Goal: Task Accomplishment & Management: Use online tool/utility

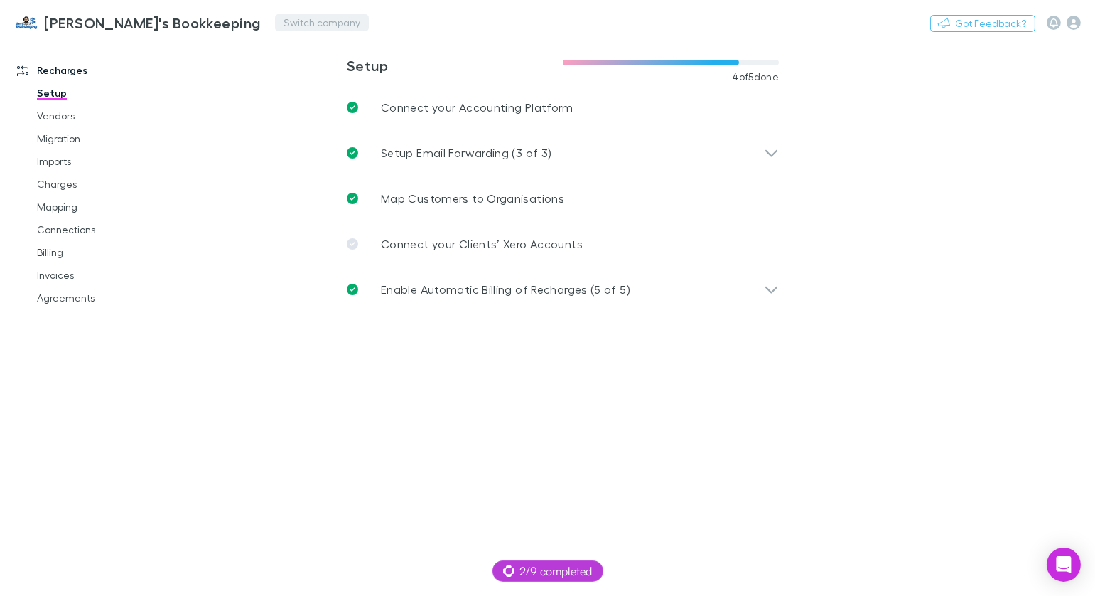
click at [275, 18] on button "Switch company" at bounding box center [322, 22] width 94 height 17
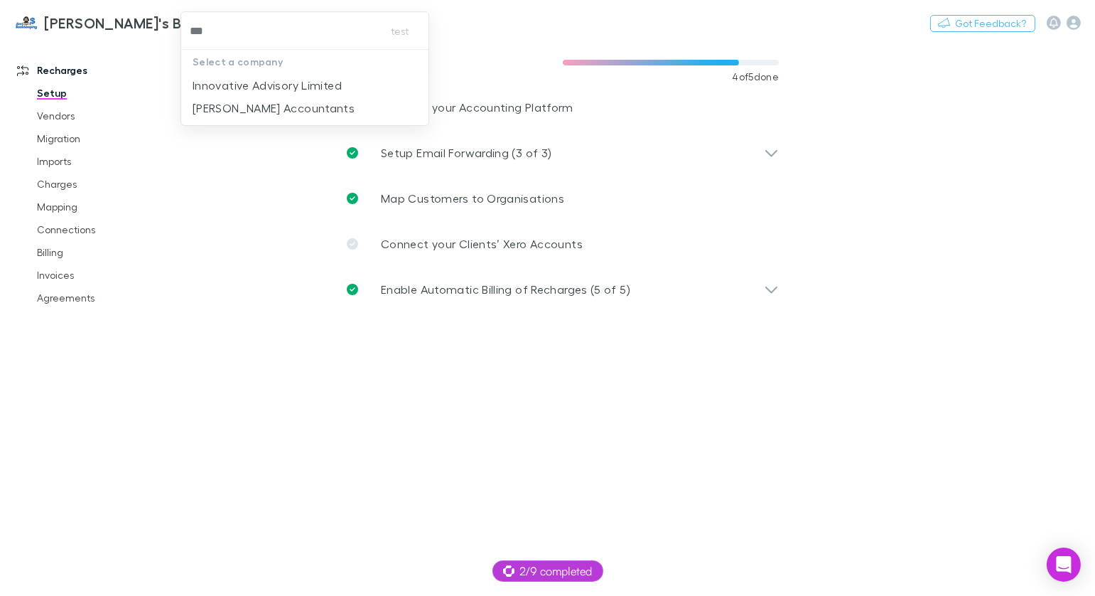
type input "****"
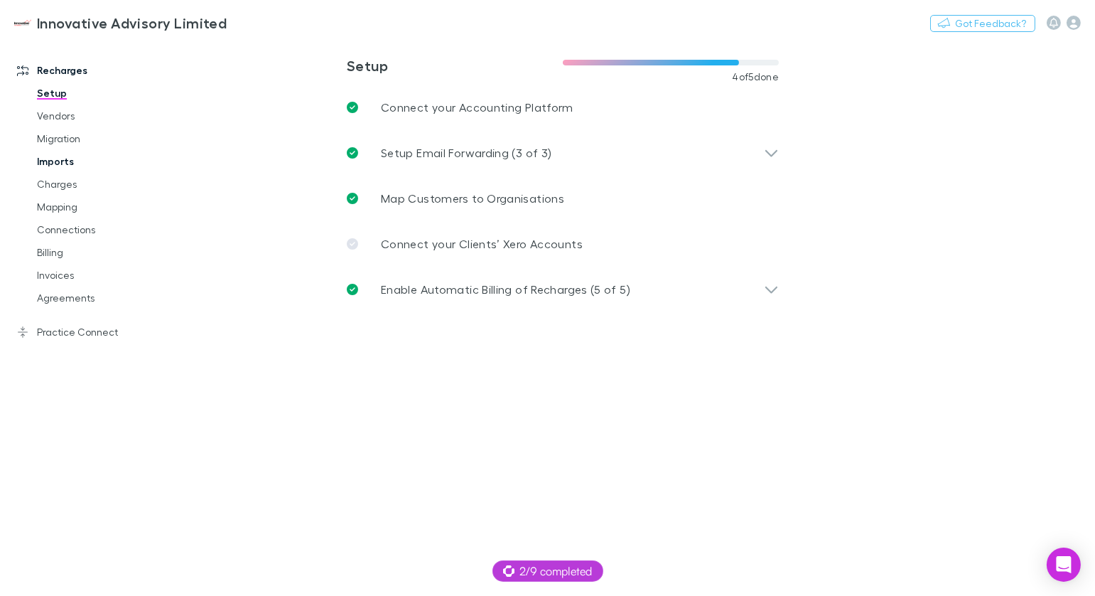
click at [57, 161] on link "Imports" at bounding box center [99, 161] width 153 height 23
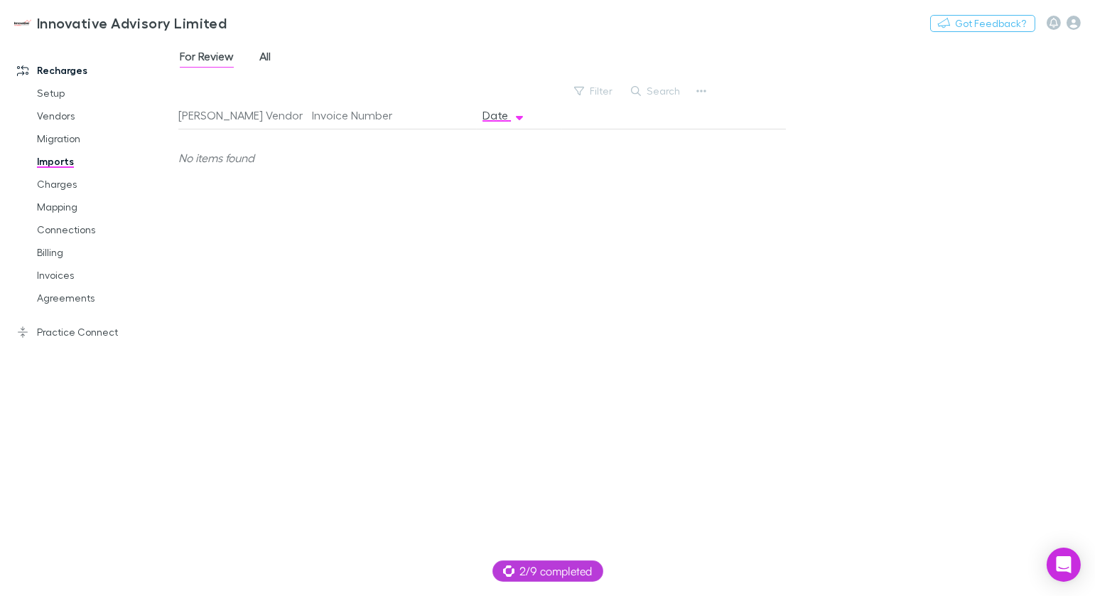
click at [263, 49] on span "All" at bounding box center [264, 58] width 11 height 18
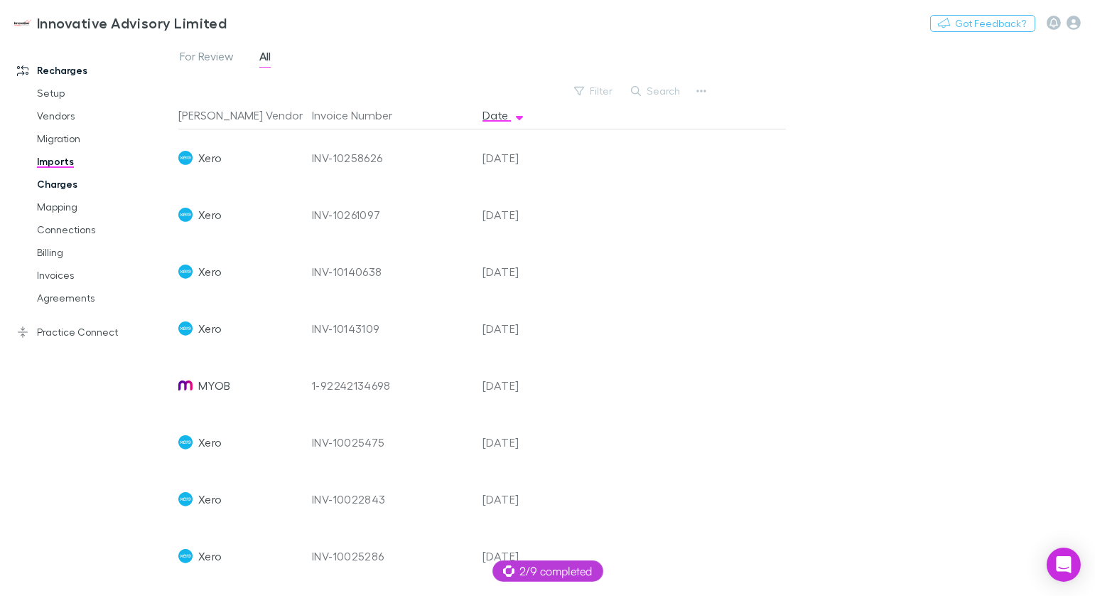
click at [63, 187] on link "Charges" at bounding box center [99, 184] width 153 height 23
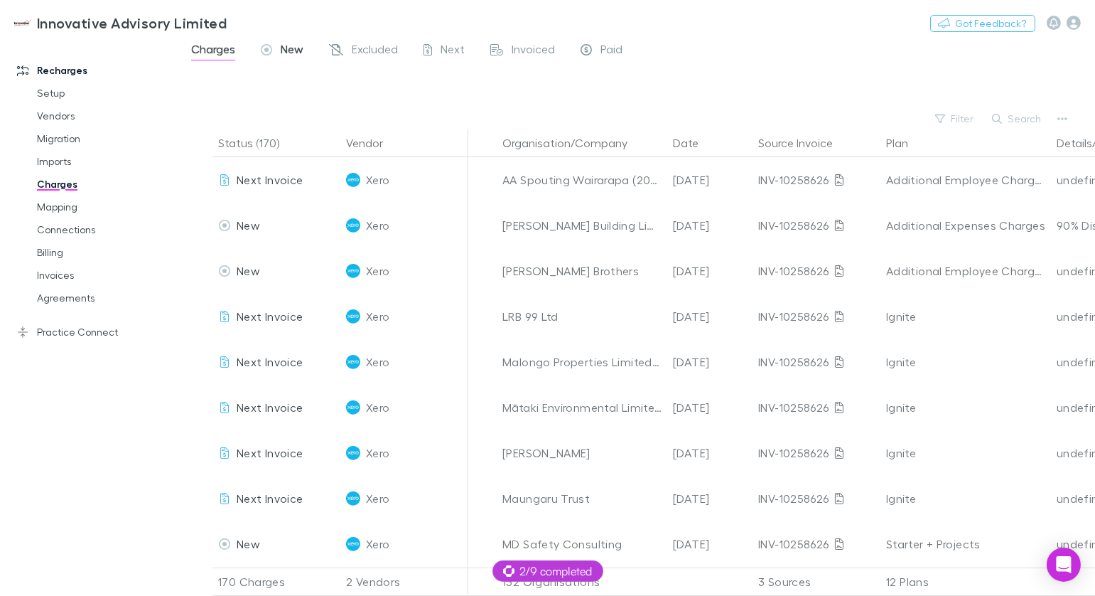
click at [291, 41] on link "New" at bounding box center [281, 51] width 45 height 23
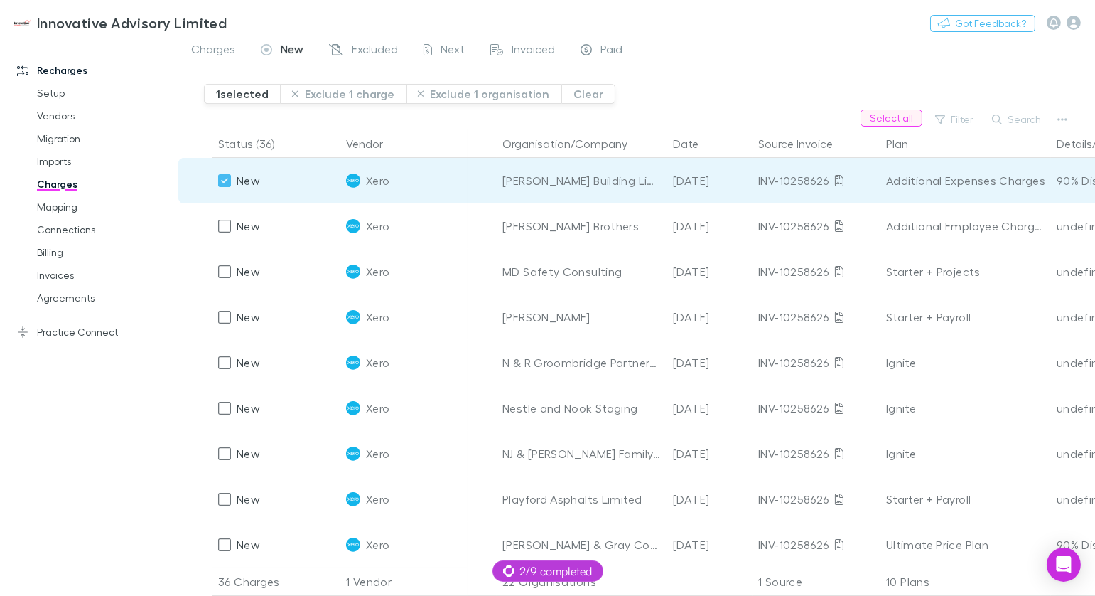
click at [886, 117] on button "Select all" at bounding box center [892, 117] width 62 height 17
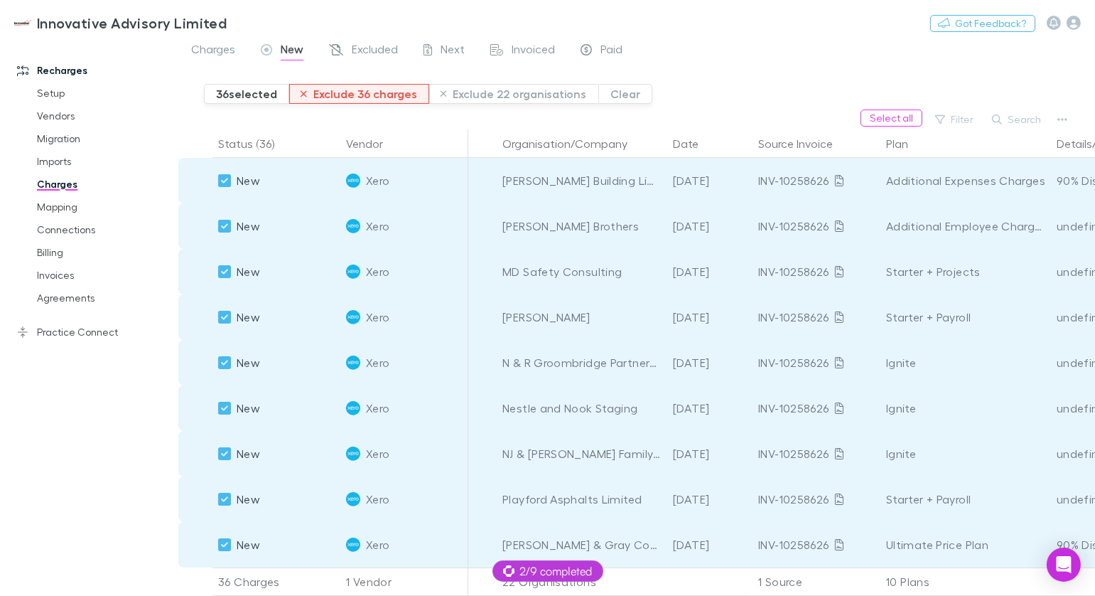
click at [360, 90] on button "Exclude 36 charges" at bounding box center [359, 94] width 140 height 20
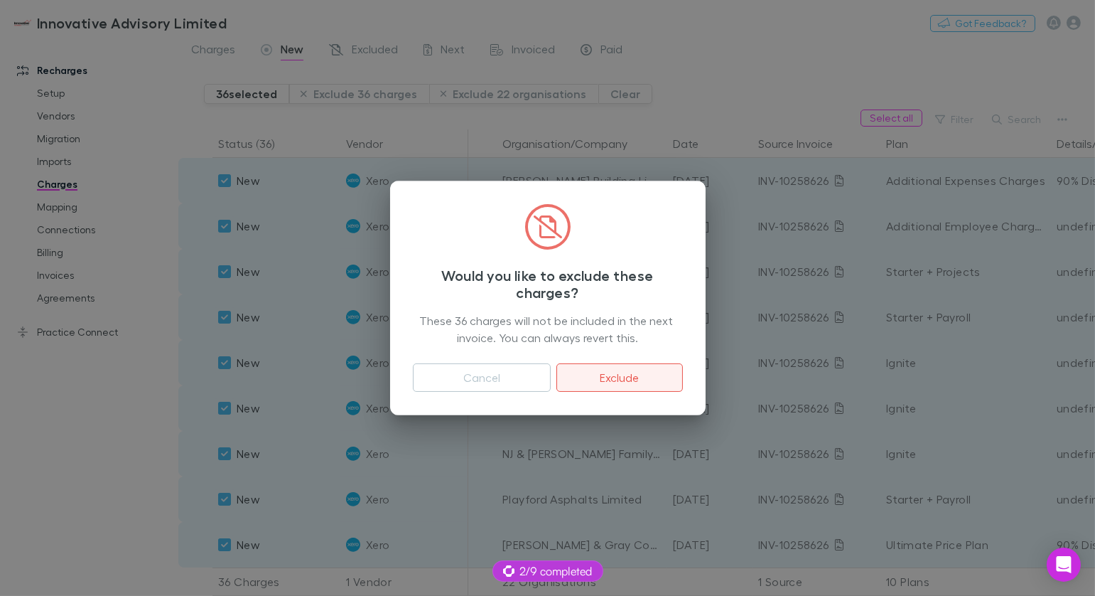
click at [671, 384] on button "Exclude" at bounding box center [619, 377] width 126 height 28
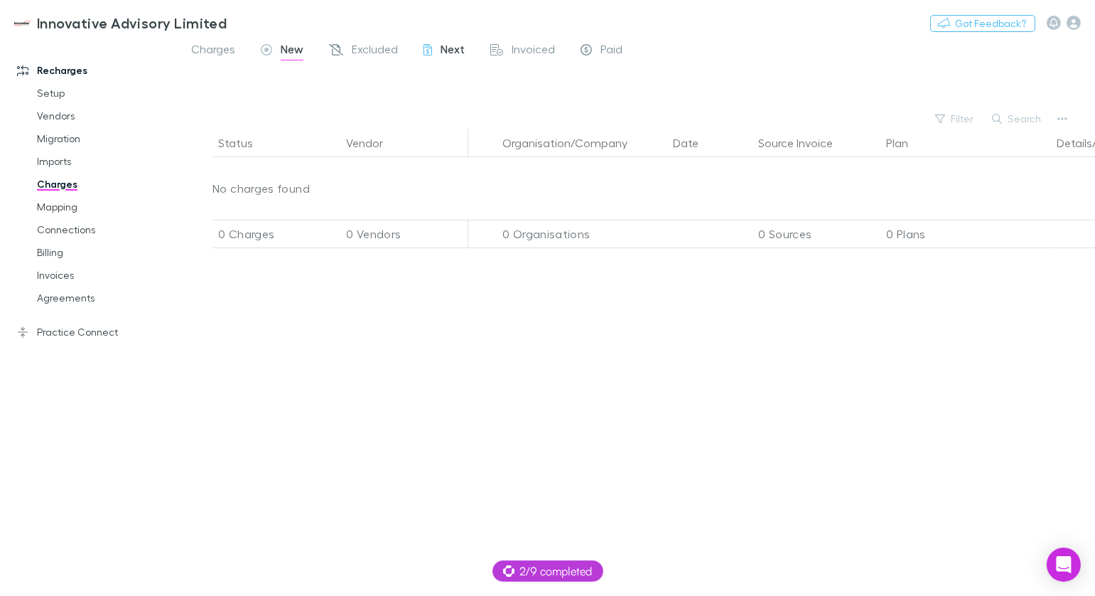
click at [448, 50] on span "Next" at bounding box center [453, 51] width 24 height 18
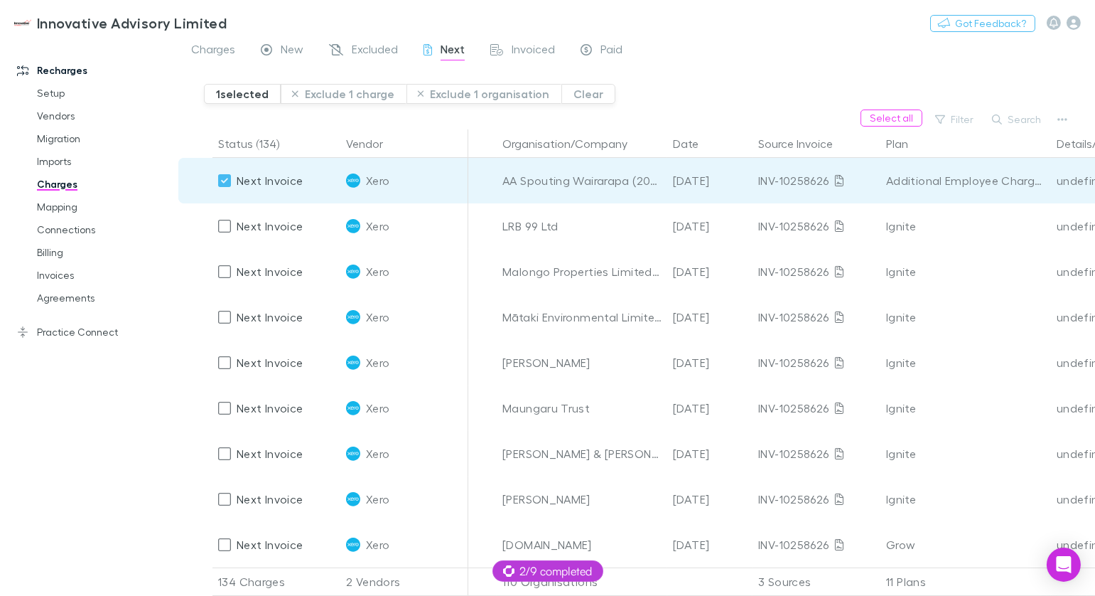
click at [900, 107] on div "1 selected Exclude 1 charge Exclude 1 organisation Clear" at bounding box center [649, 88] width 891 height 43
click at [896, 114] on button "Select all" at bounding box center [892, 117] width 62 height 17
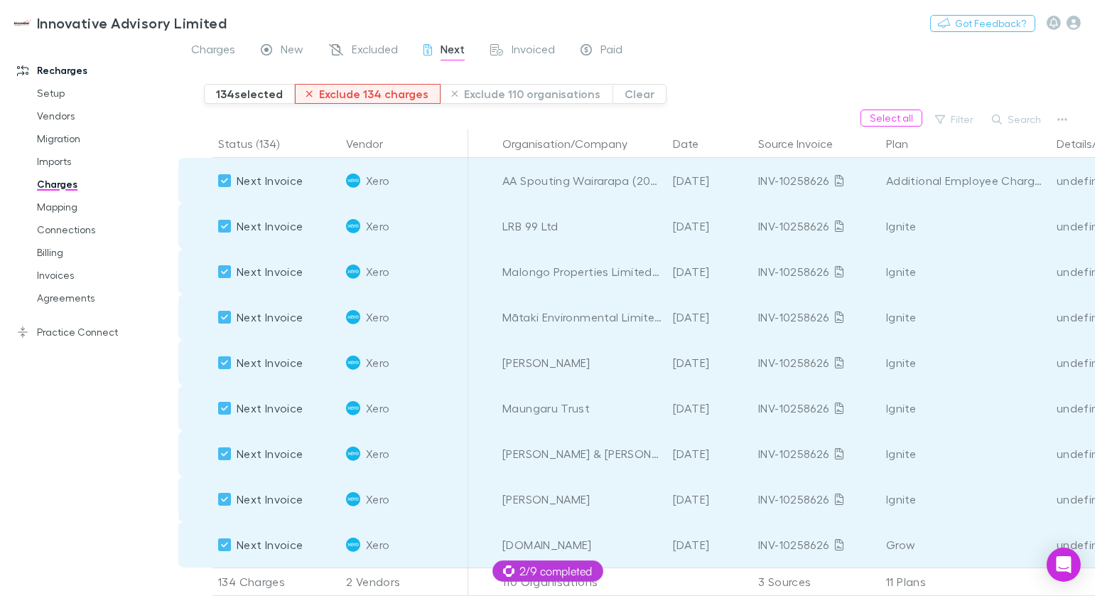
click at [365, 96] on button "Exclude 134 charges" at bounding box center [368, 94] width 146 height 20
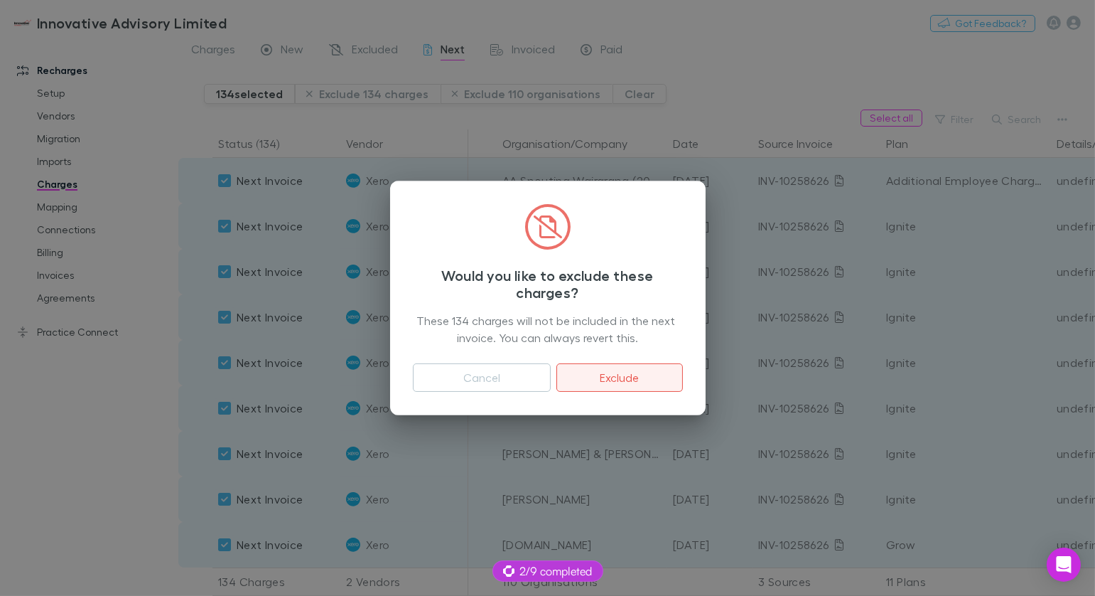
click at [632, 367] on button "Exclude" at bounding box center [619, 377] width 126 height 28
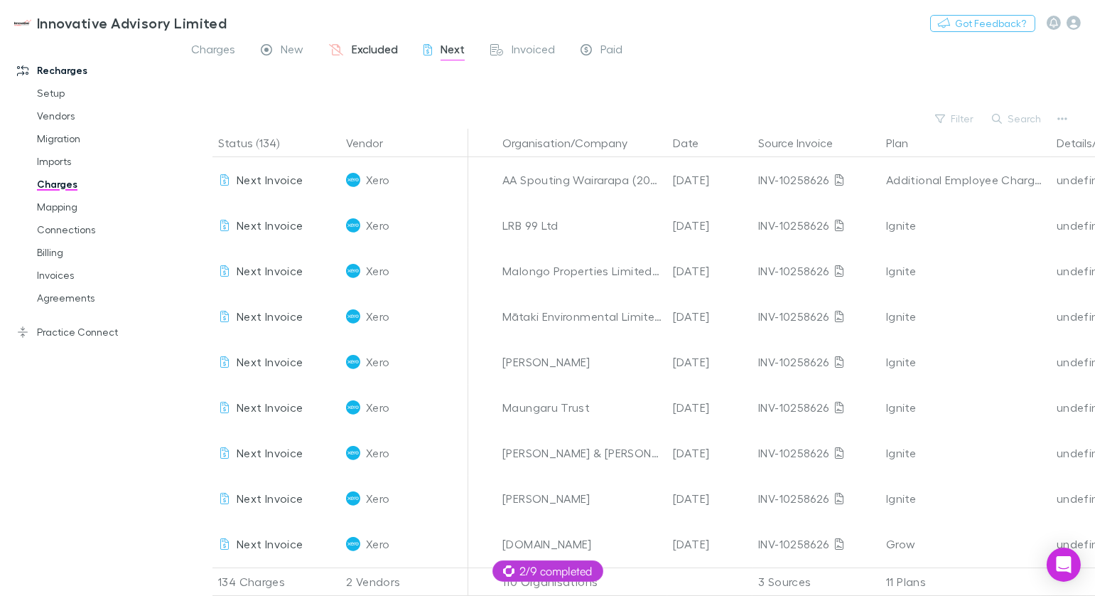
click at [384, 45] on span "Excluded" at bounding box center [375, 51] width 46 height 18
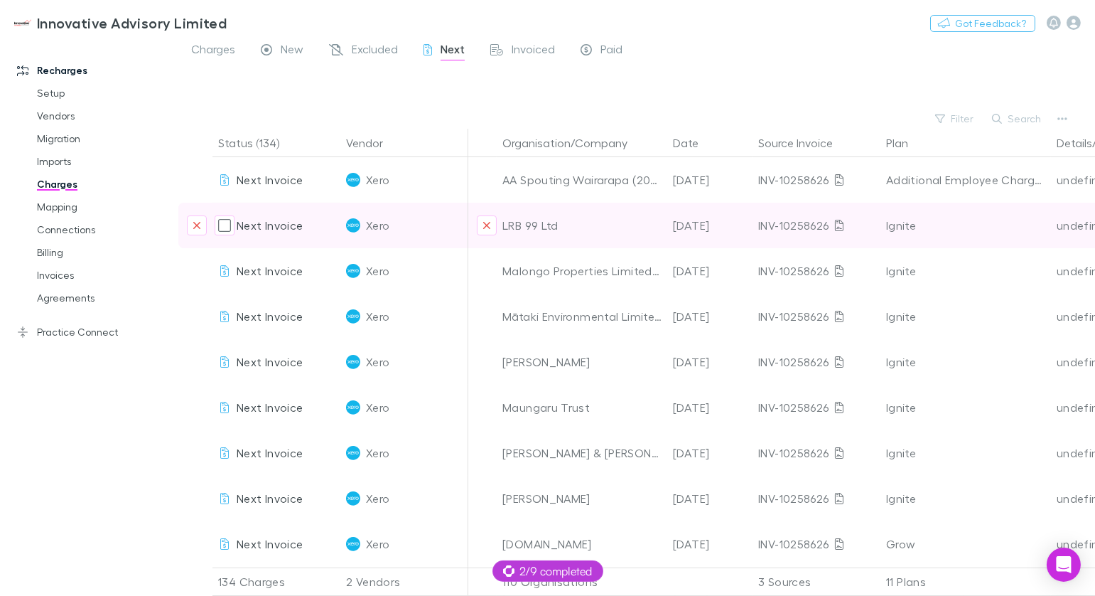
click at [843, 179] on link at bounding box center [839, 180] width 20 height 20
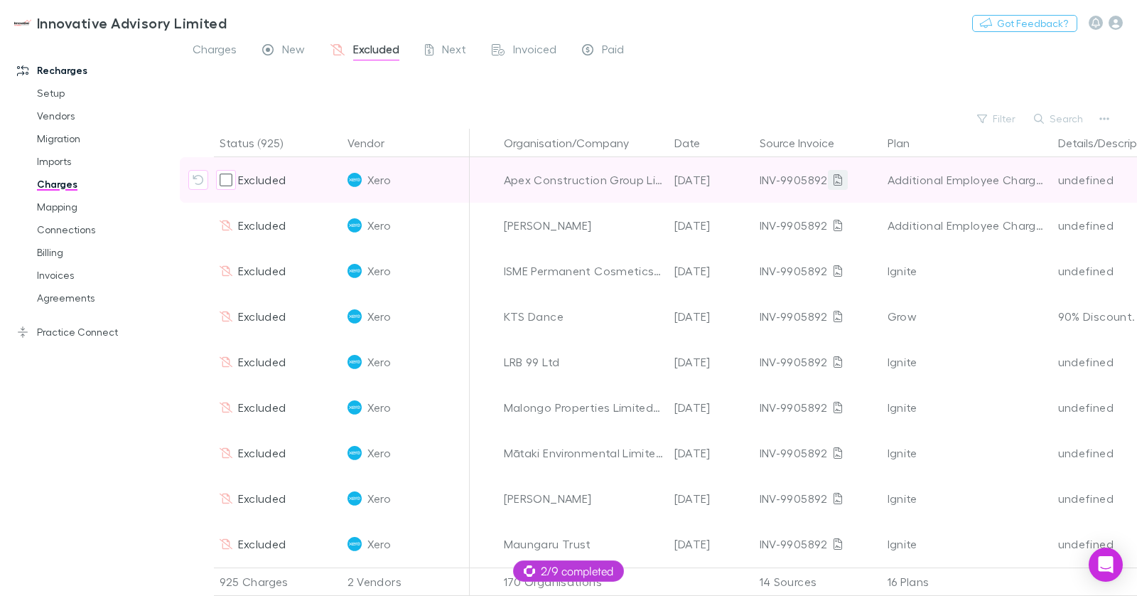
click at [830, 183] on link at bounding box center [838, 180] width 20 height 20
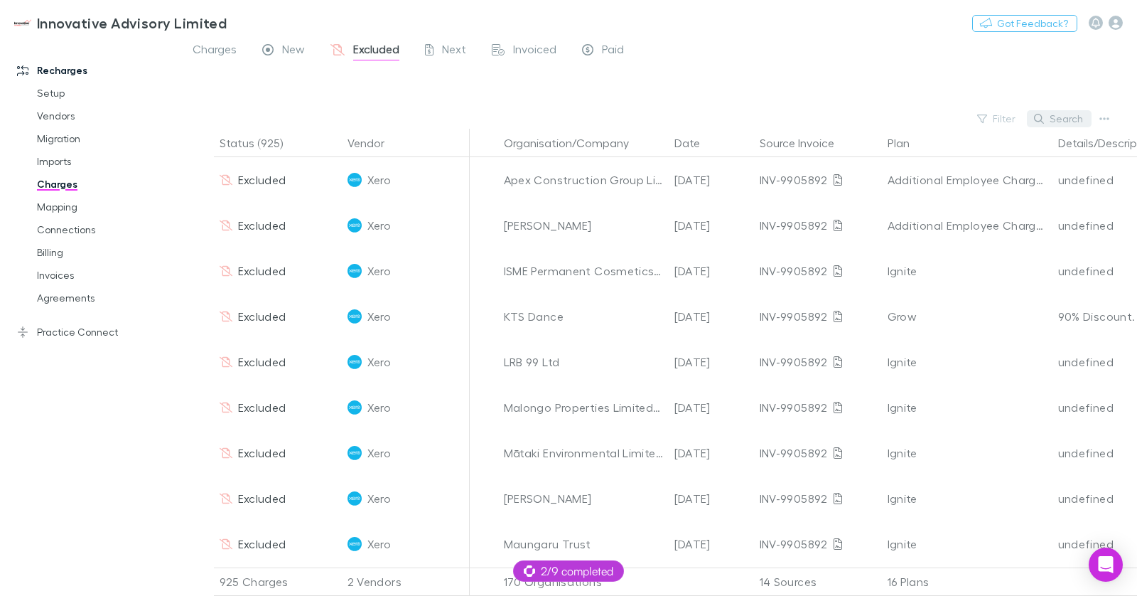
click at [1059, 121] on button "Search" at bounding box center [1059, 118] width 65 height 17
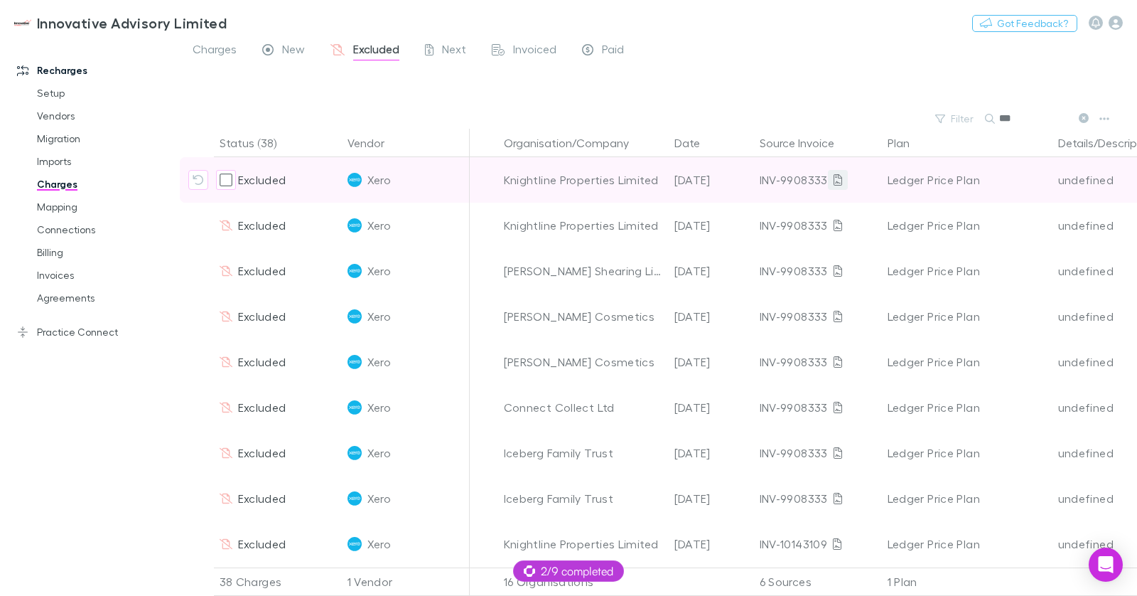
type input "***"
click at [828, 175] on link at bounding box center [838, 180] width 20 height 20
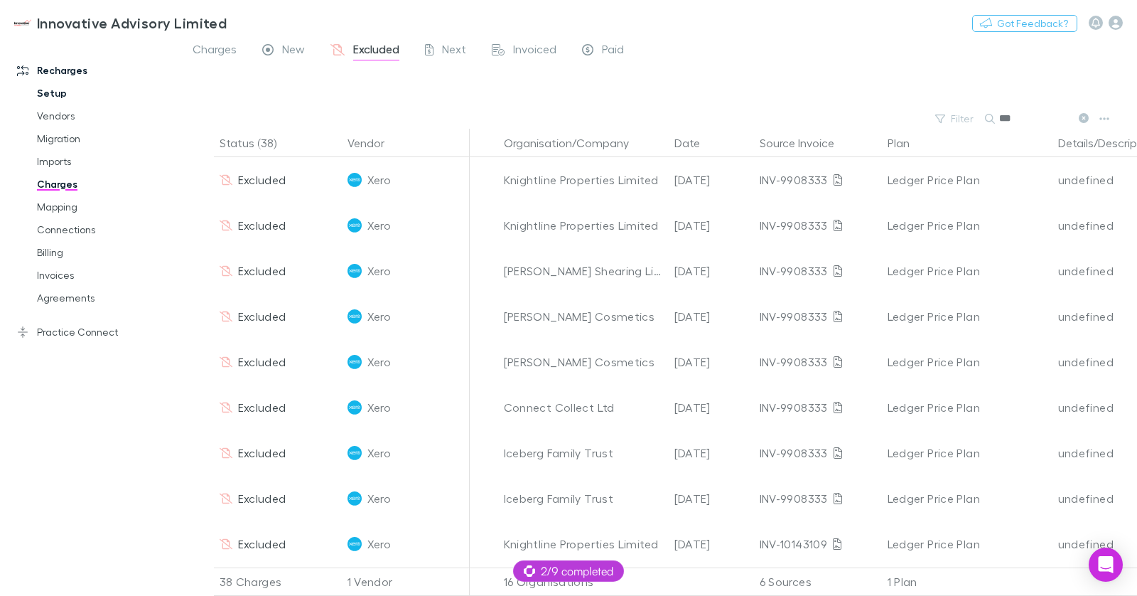
click at [76, 83] on link "Setup" at bounding box center [100, 93] width 154 height 23
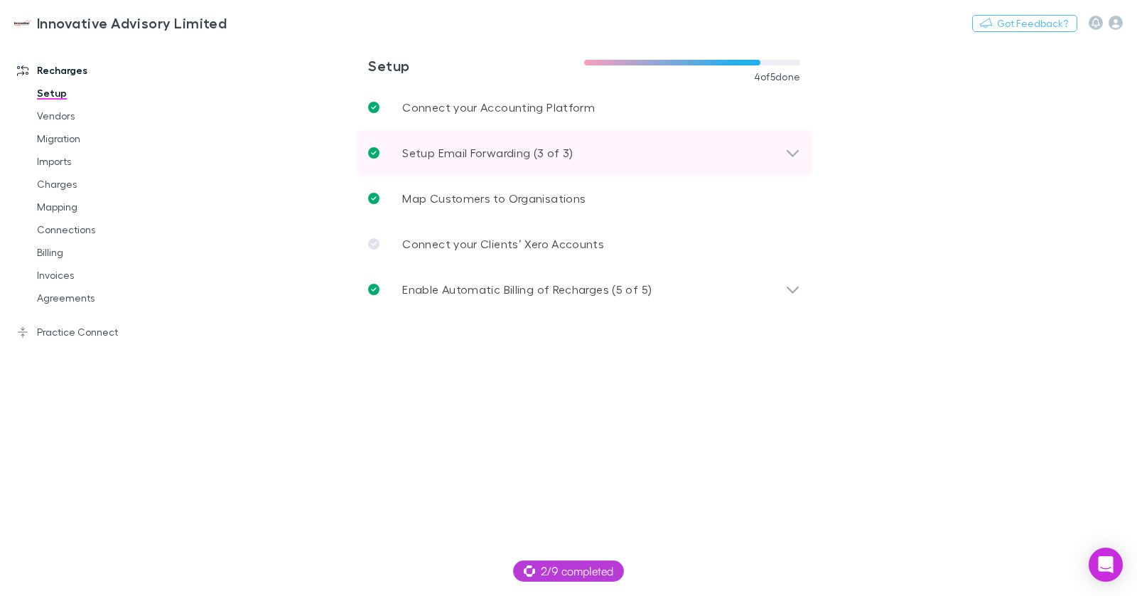
click at [475, 138] on div "Setup Email Forwarding (3 of 3)" at bounding box center [584, 152] width 455 height 45
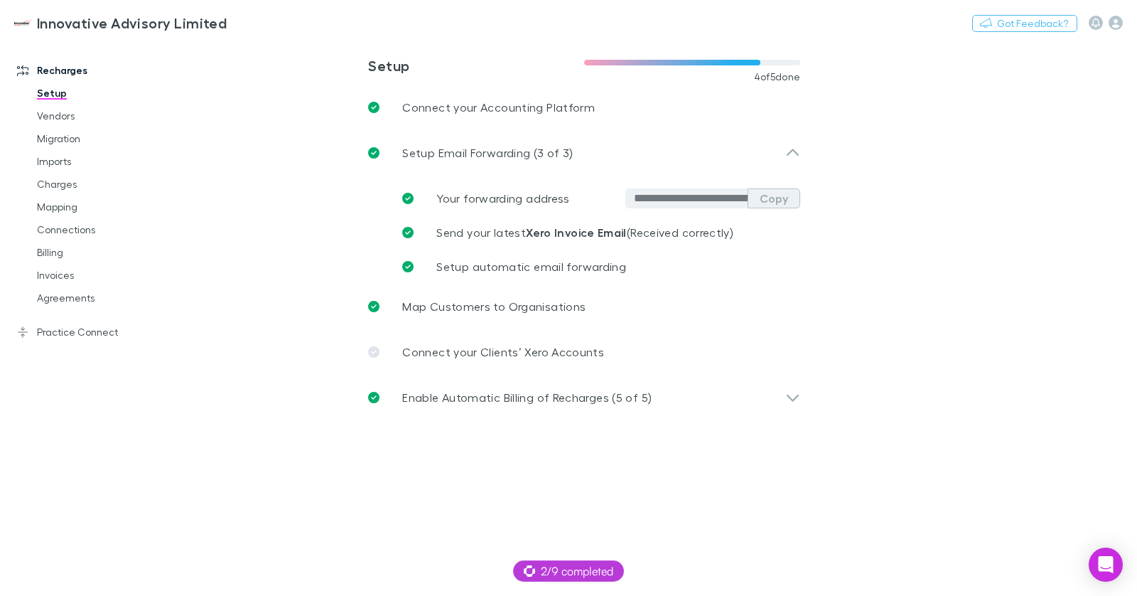
click at [772, 200] on button "Copy" at bounding box center [774, 198] width 53 height 20
click at [67, 156] on link "Imports" at bounding box center [100, 161] width 154 height 23
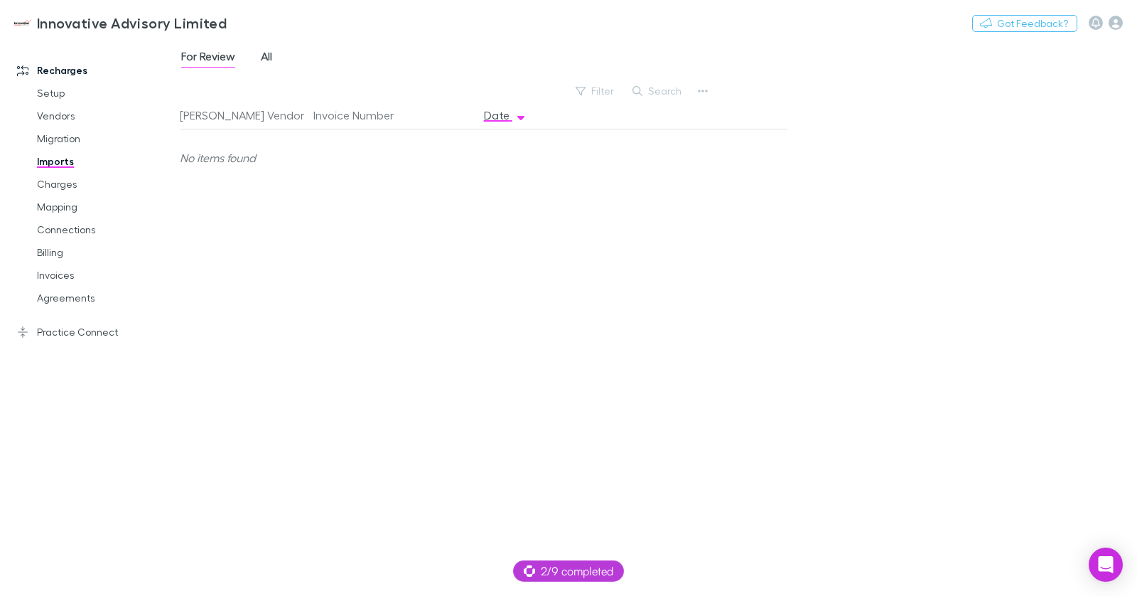
click at [268, 57] on span "All" at bounding box center [266, 58] width 11 height 18
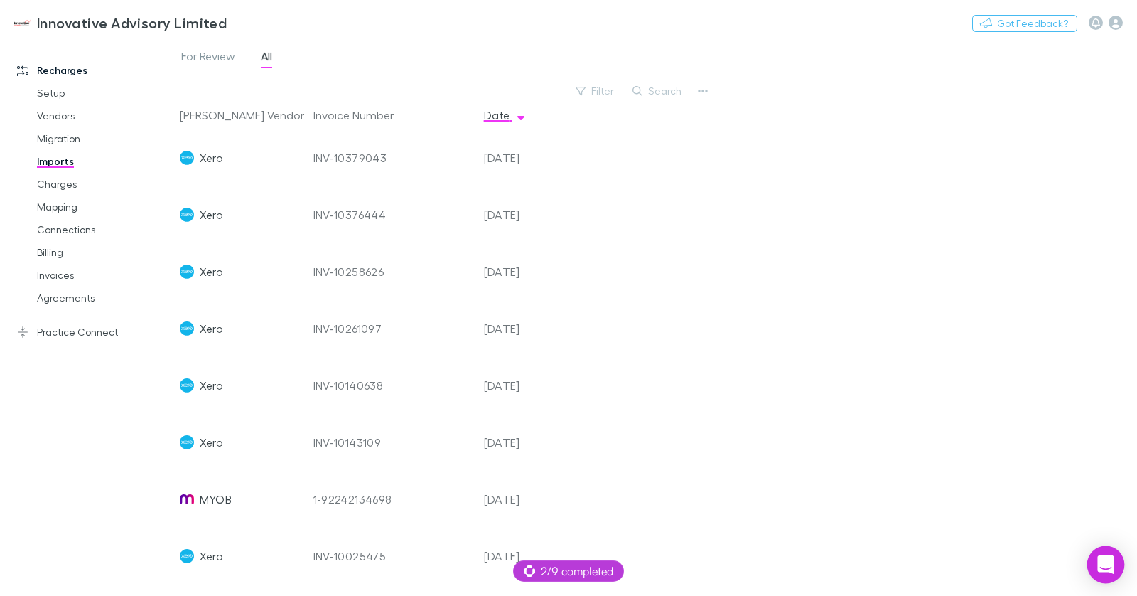
click at [1090, 557] on div "Open Intercom Messenger" at bounding box center [1106, 565] width 38 height 38
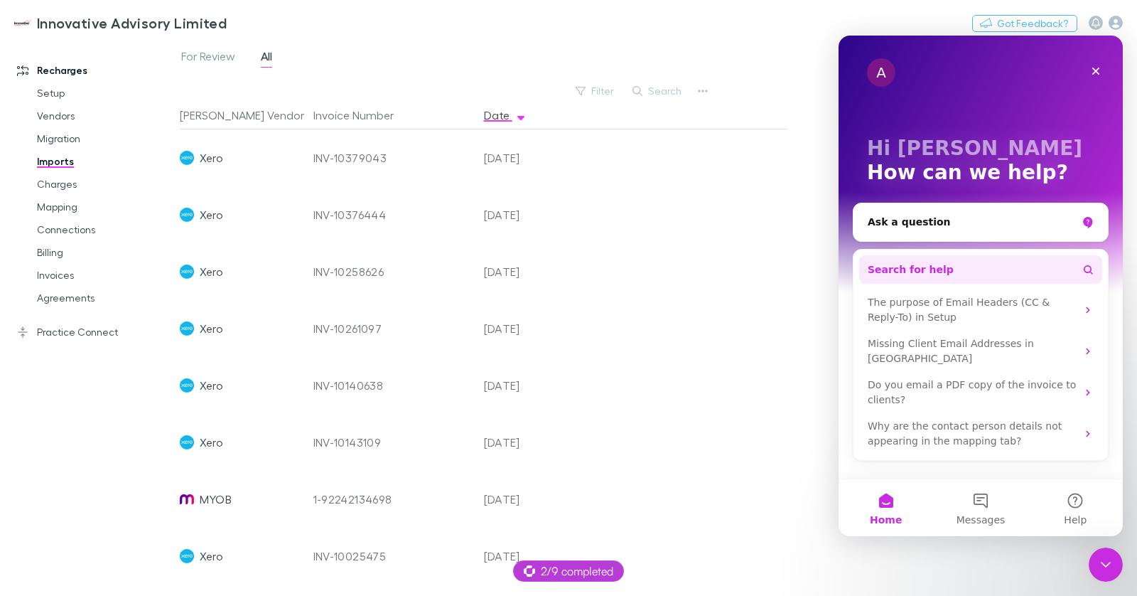
click at [915, 259] on button "Search for help" at bounding box center [980, 269] width 243 height 28
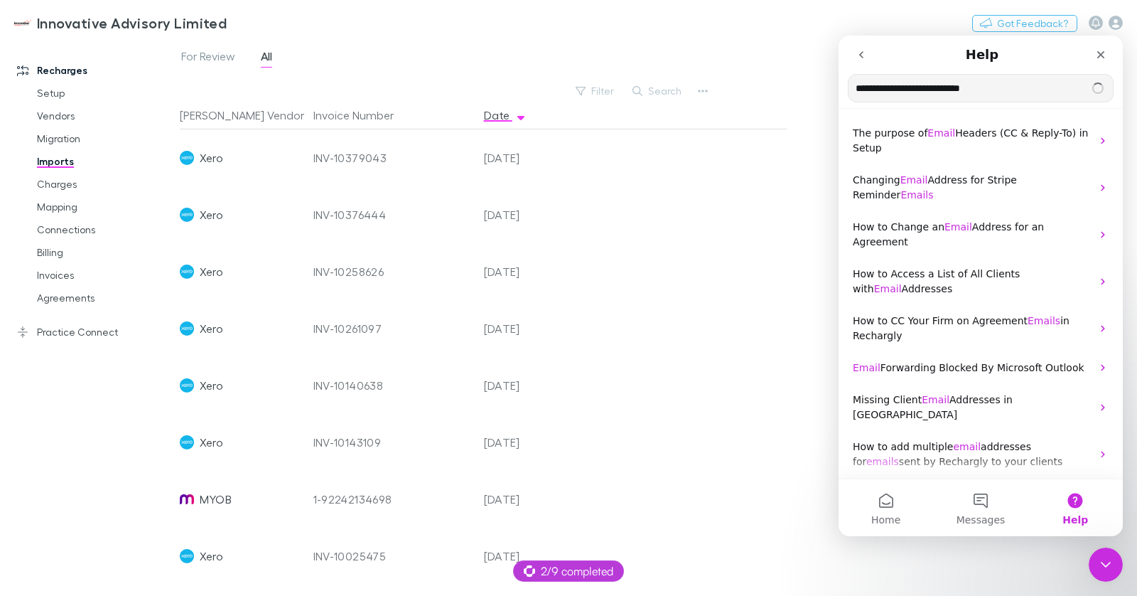
type input "**********"
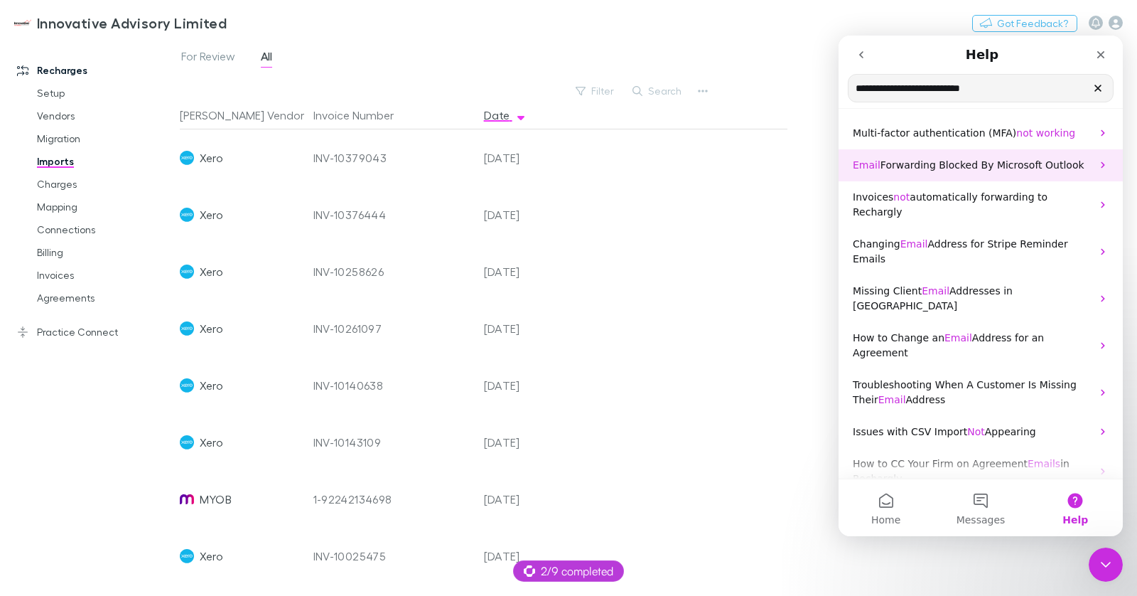
click at [942, 158] on p "Email Forwarding Blocked By Microsoft Outlook" at bounding box center [972, 165] width 239 height 15
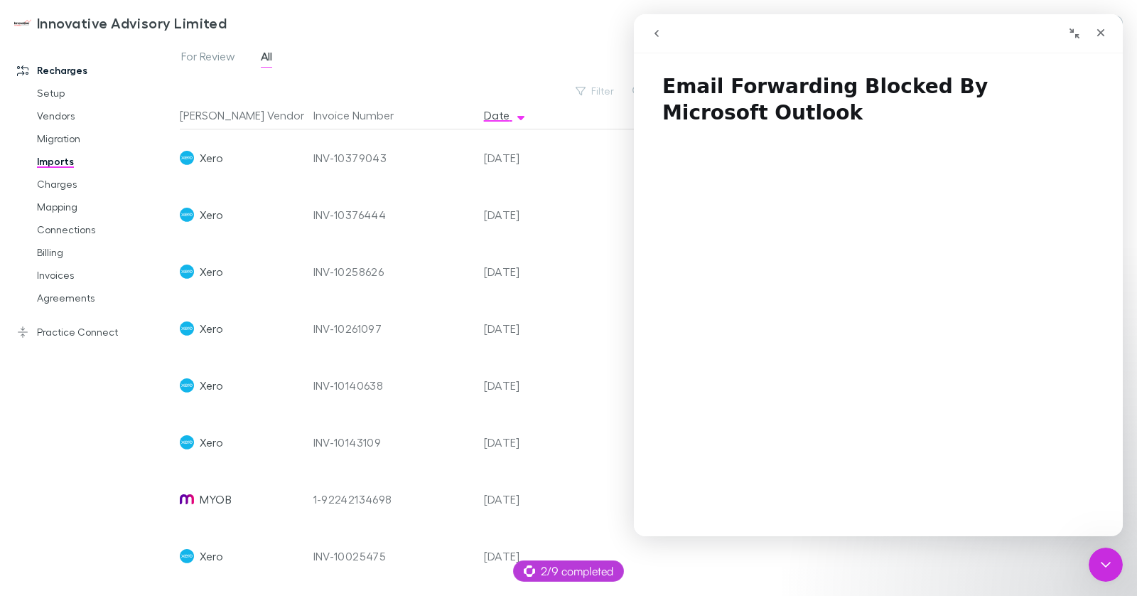
scroll to position [333, 0]
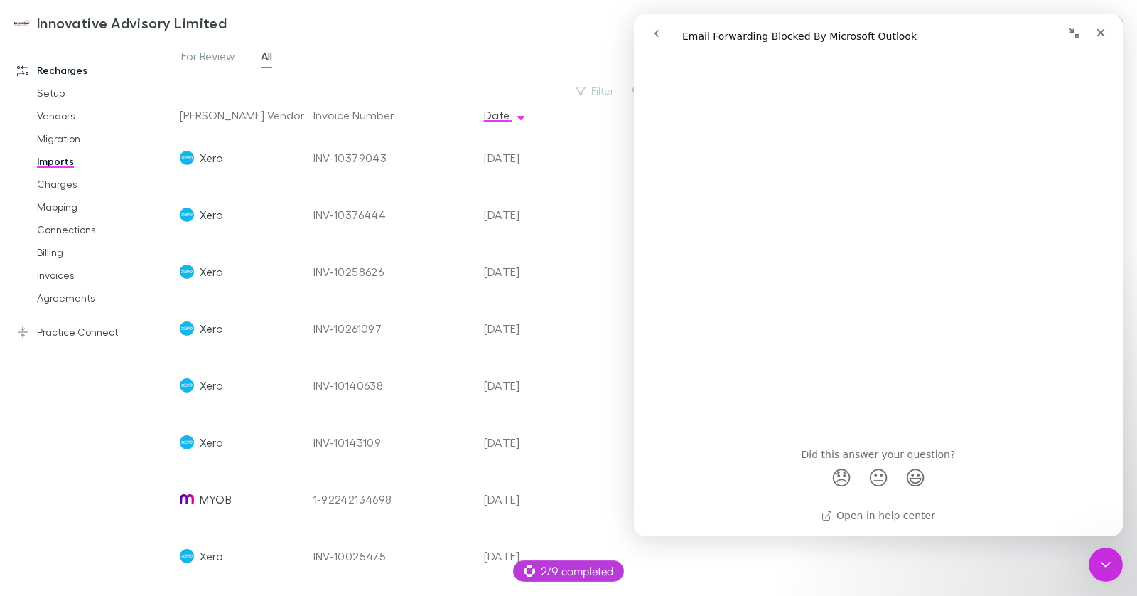
click at [655, 35] on icon "go back" at bounding box center [656, 33] width 11 height 11
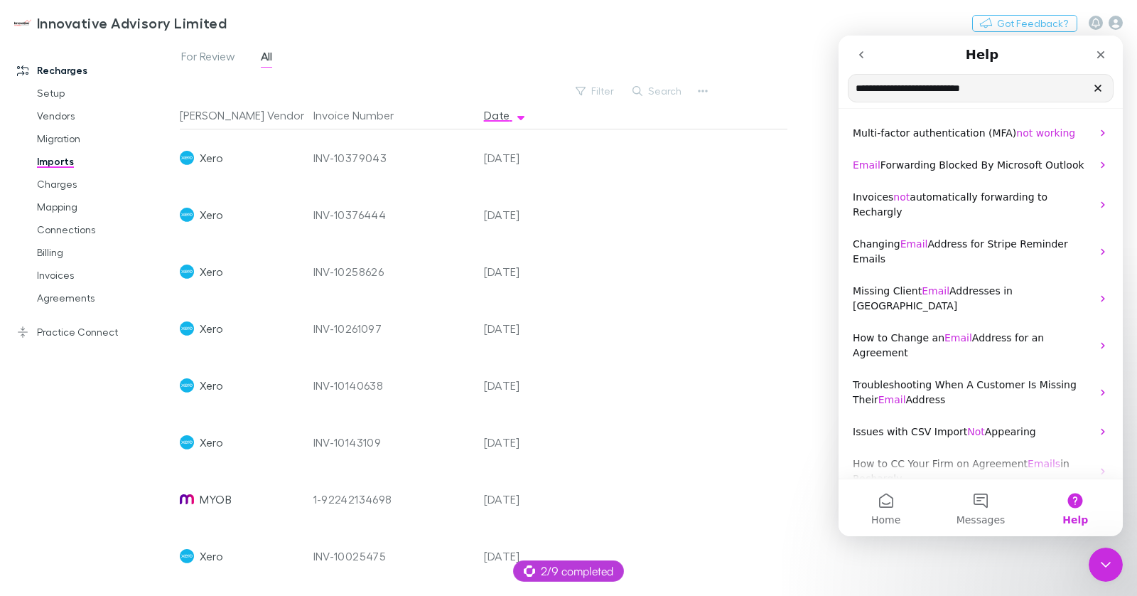
click at [989, 94] on input "**********" at bounding box center [981, 88] width 264 height 27
type input "*******"
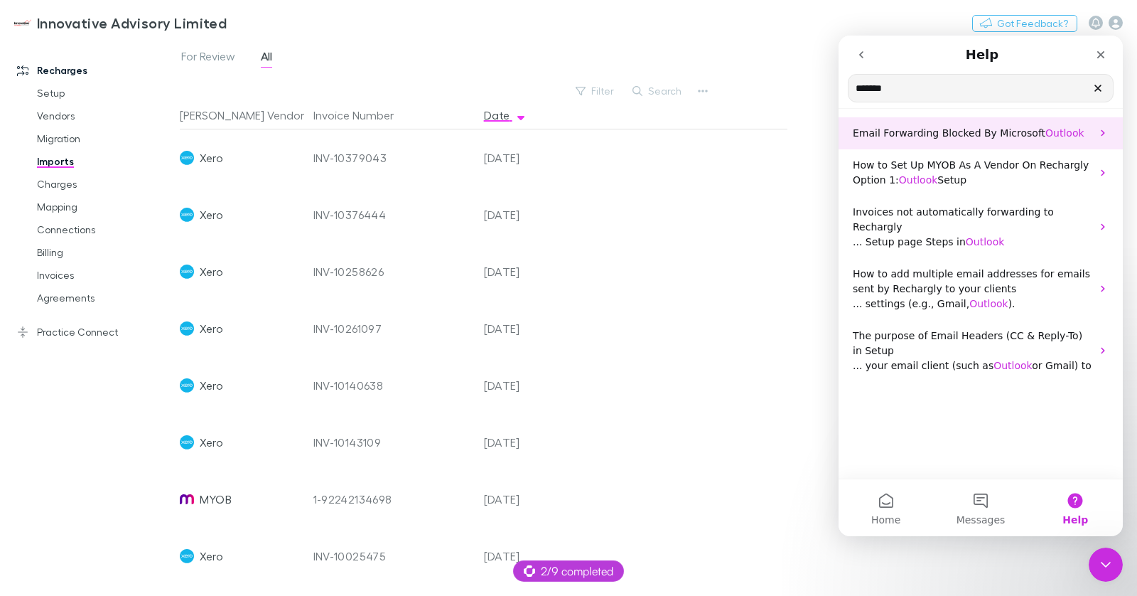
click at [969, 126] on p "Email Forwarding Blocked By Microsoft Outlook" at bounding box center [972, 133] width 239 height 15
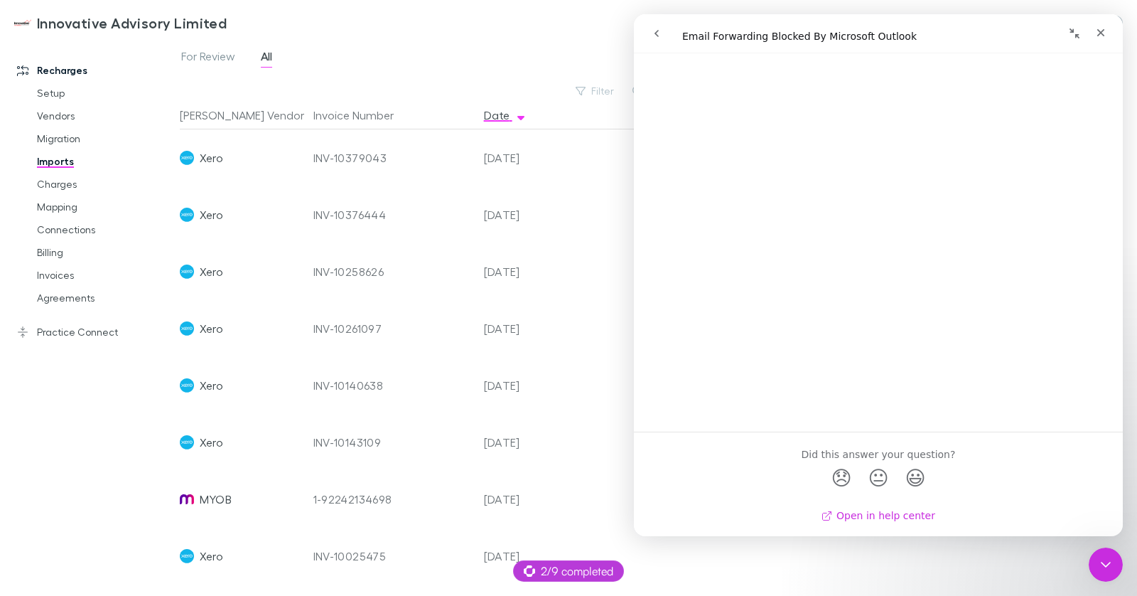
click at [866, 510] on link "Open in help center" at bounding box center [879, 515] width 114 height 11
click at [1111, 548] on div "Close Intercom Messenger" at bounding box center [1104, 562] width 34 height 34
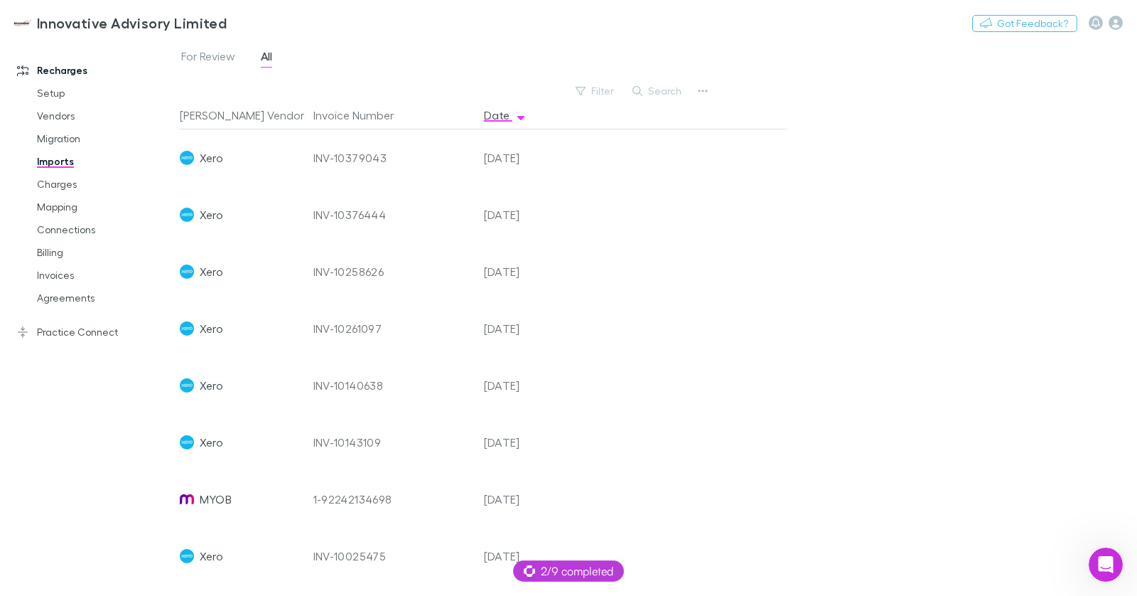
scroll to position [0, 0]
click at [275, 23] on button "Switch company" at bounding box center [288, 22] width 94 height 17
type input "***"
click at [345, 85] on li "Squeeze Group" at bounding box center [363, 85] width 248 height 23
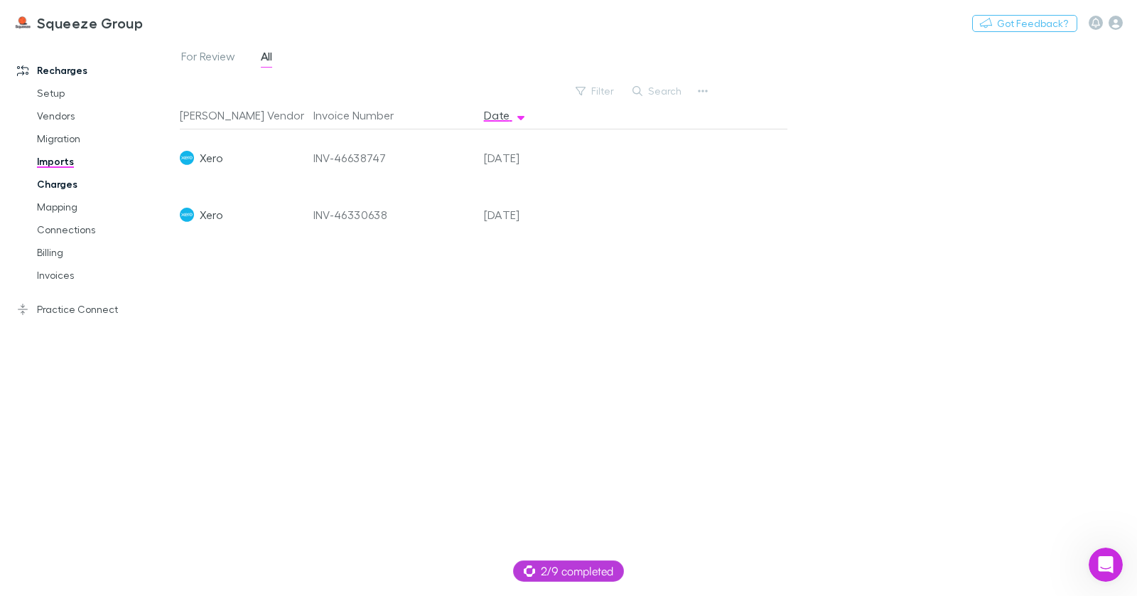
click at [65, 190] on link "Charges" at bounding box center [100, 184] width 154 height 23
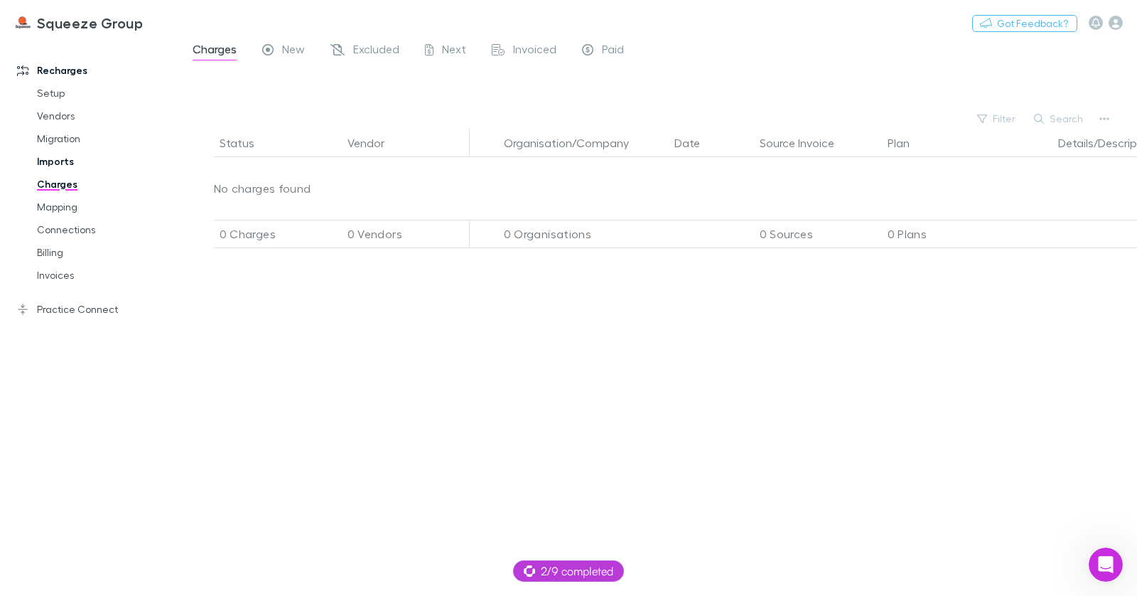
click at [67, 162] on link "Imports" at bounding box center [100, 161] width 154 height 23
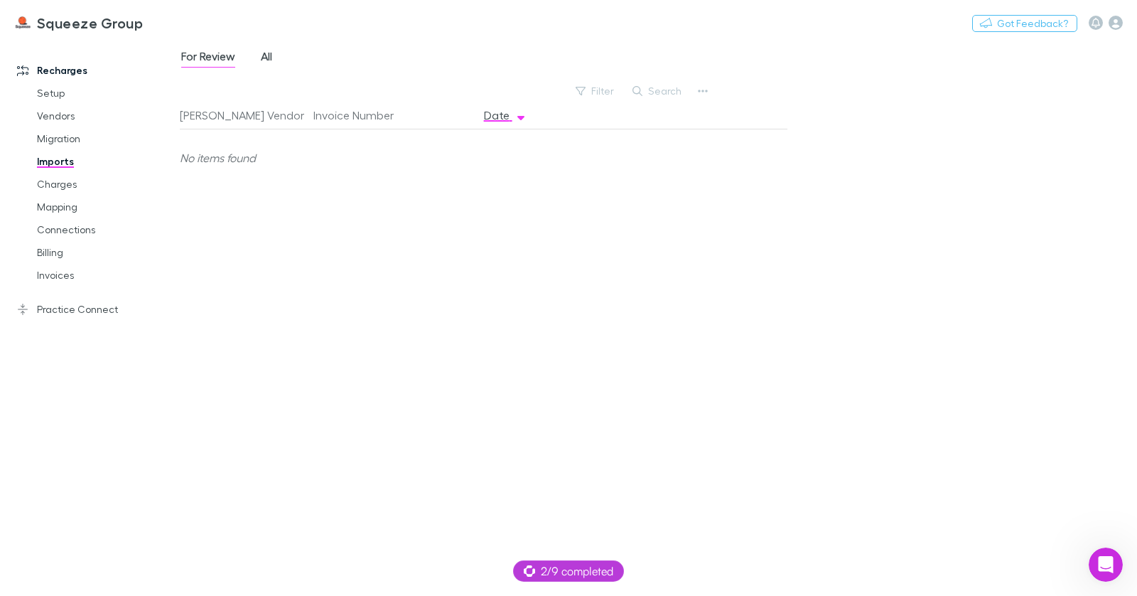
click at [262, 63] on span "All" at bounding box center [266, 58] width 11 height 18
click at [68, 185] on link "Charges" at bounding box center [100, 184] width 154 height 23
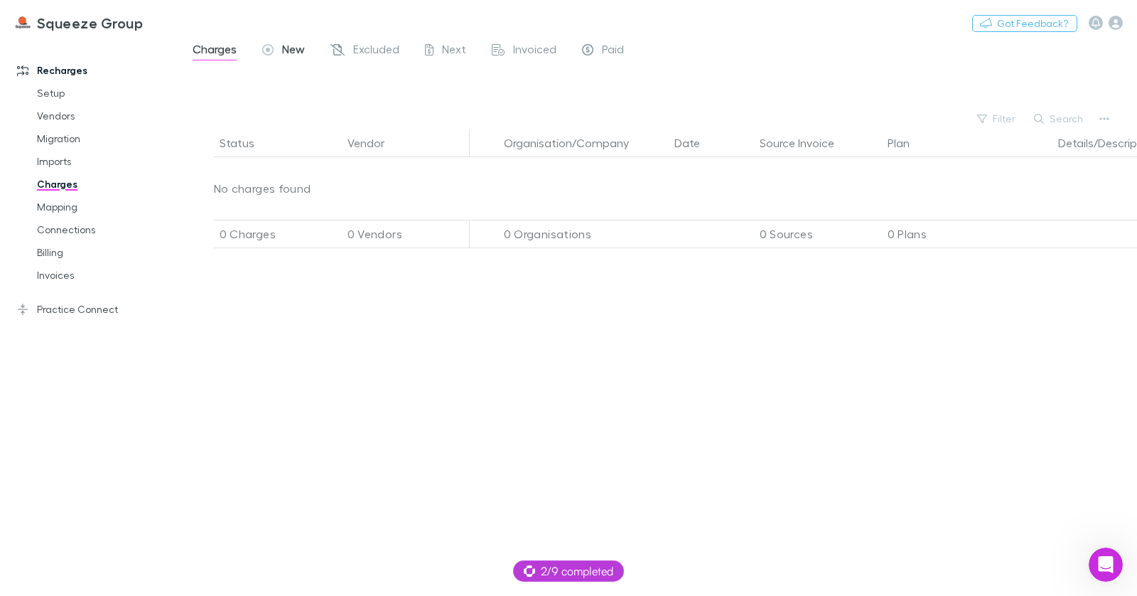
click at [292, 50] on span "New" at bounding box center [293, 51] width 23 height 18
click at [372, 41] on link "Excluded" at bounding box center [365, 51] width 72 height 23
click at [451, 52] on div "Squeeze Group Switch company Nothing Got Feedback? Recharges Setup Vendors Migr…" at bounding box center [568, 298] width 1137 height 596
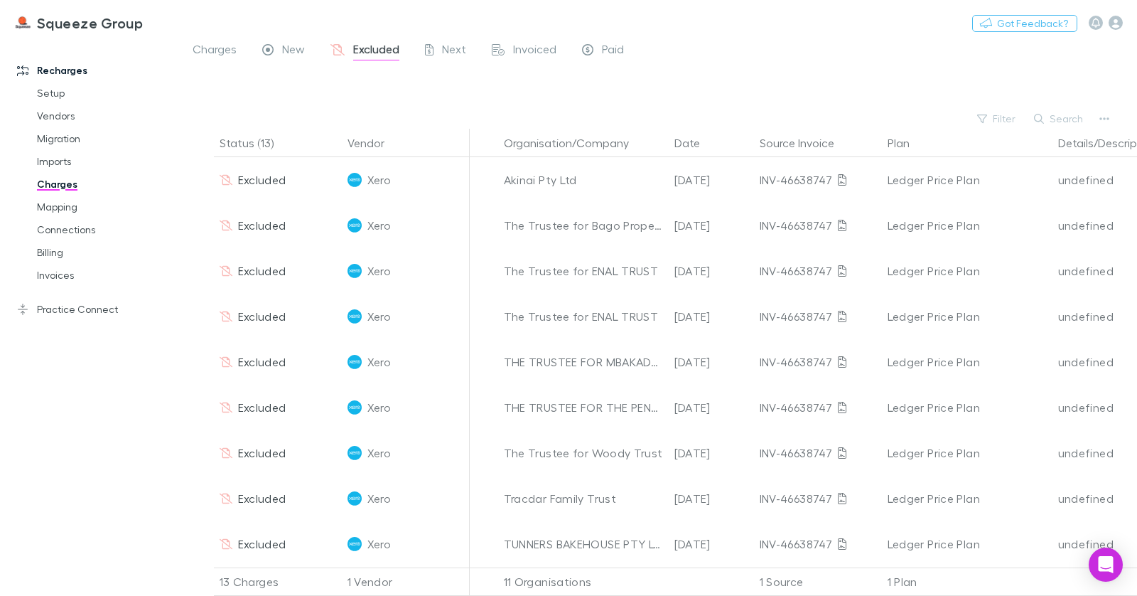
click at [259, 61] on div "Charges New Excluded Next Invoiced Paid" at bounding box center [414, 51] width 446 height 23
click at [292, 55] on span "New" at bounding box center [293, 51] width 23 height 18
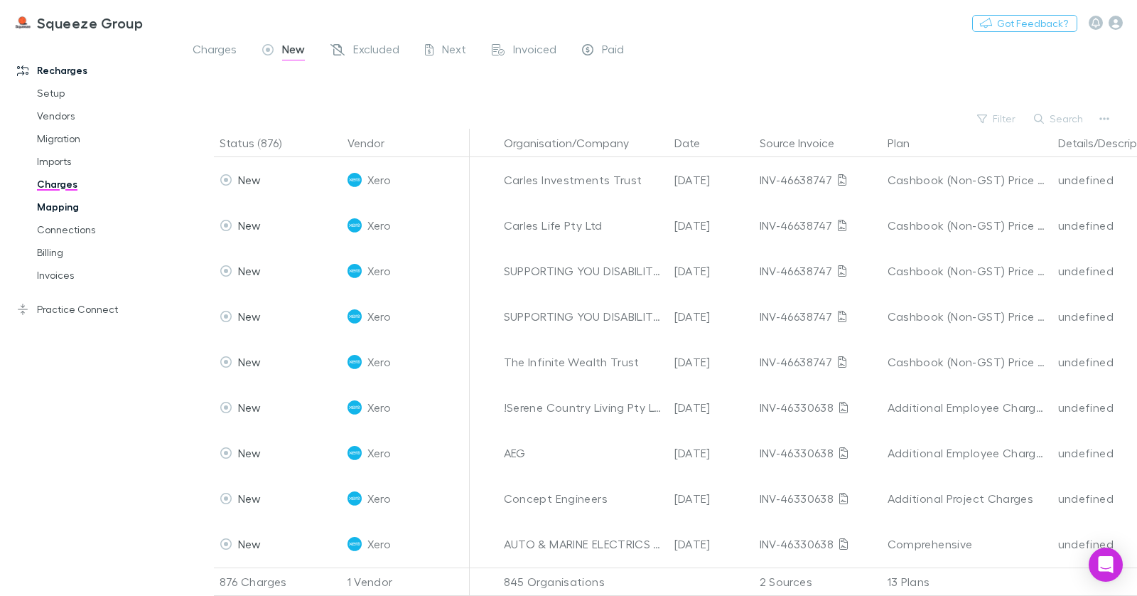
click at [77, 203] on link "Mapping" at bounding box center [100, 206] width 154 height 23
